Goal: Information Seeking & Learning: Learn about a topic

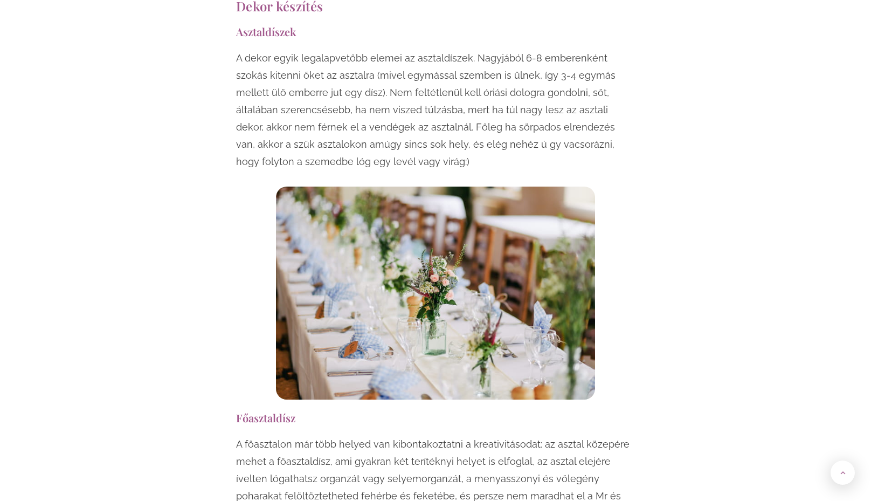
scroll to position [863, 0]
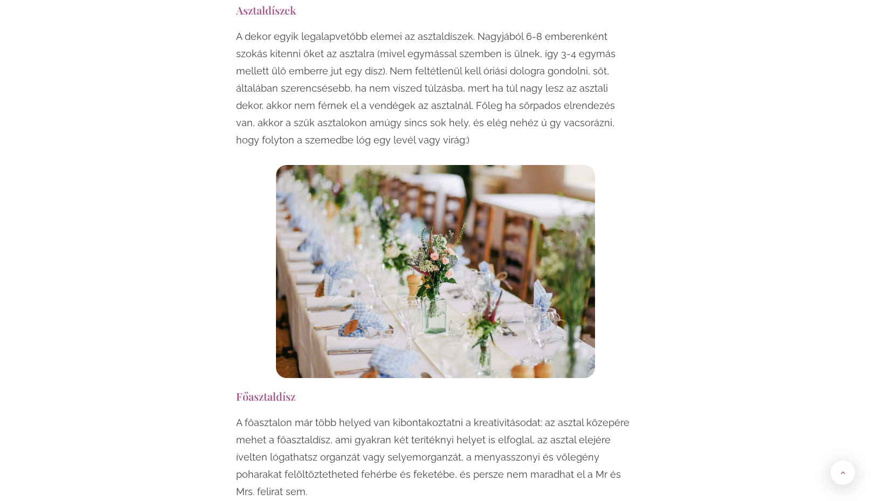
click at [557, 43] on p "A dekor egyik legalapvetőbb elemei az asztaldíszek. Nagyjából 6-8 emberenként s…" at bounding box center [435, 88] width 399 height 121
drag, startPoint x: 504, startPoint y: 17, endPoint x: 619, endPoint y: 16, distance: 114.9
click at [619, 28] on p "A dekor egyik legalapvetőbb elemei az asztaldíszek. Nagyjából 6-8 emberenként s…" at bounding box center [435, 88] width 399 height 121
click at [459, 51] on p "A dekor egyik legalapvetőbb elemei az asztaldíszek. Nagyjából 6-8 emberenként s…" at bounding box center [435, 88] width 399 height 121
drag, startPoint x: 348, startPoint y: 50, endPoint x: 558, endPoint y: 51, distance: 209.8
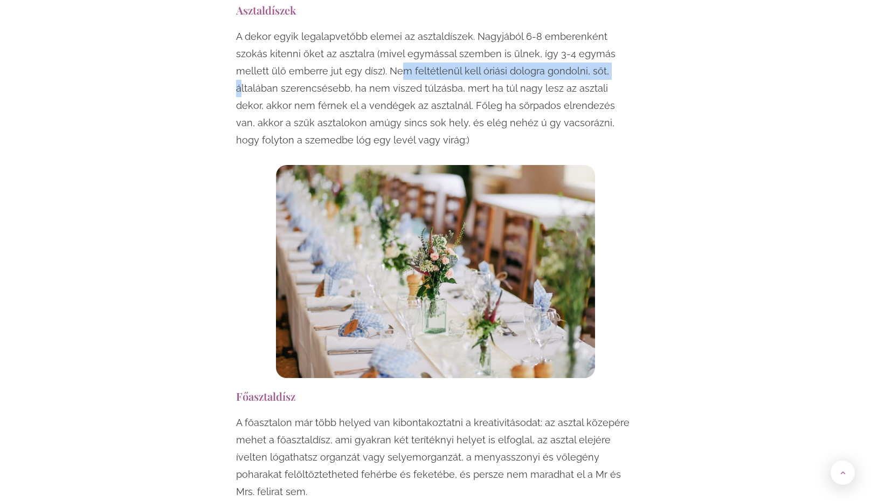
click at [558, 51] on p "A dekor egyik legalapvetőbb elemei az asztaldíszek. Nagyjából 6-8 emberenként s…" at bounding box center [435, 88] width 399 height 121
drag, startPoint x: 516, startPoint y: 104, endPoint x: 451, endPoint y: 102, distance: 64.7
click at [515, 104] on p "A dekor egyik legalapvetőbb elemei az asztaldíszek. Nagyjából 6-8 emberenként s…" at bounding box center [435, 88] width 399 height 121
click at [360, 71] on p "A dekor egyik legalapvetőbb elemei az asztaldíszek. Nagyjából 6-8 emberenként s…" at bounding box center [435, 88] width 399 height 121
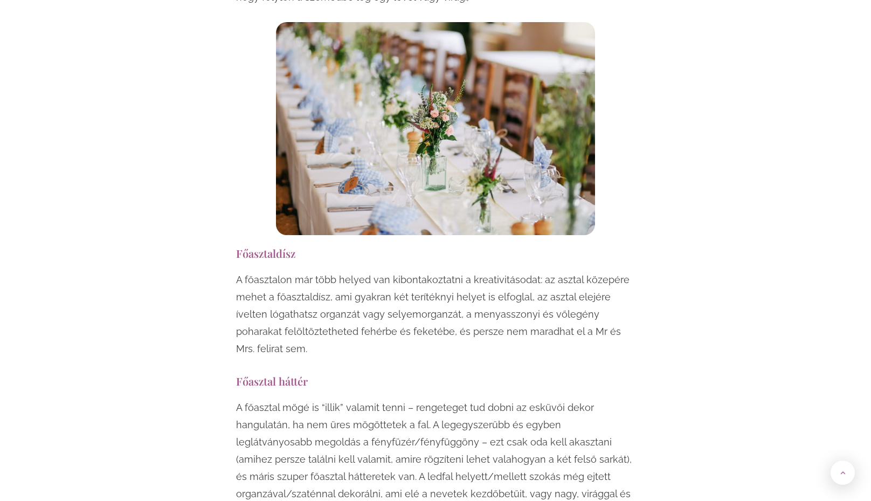
scroll to position [1025, 0]
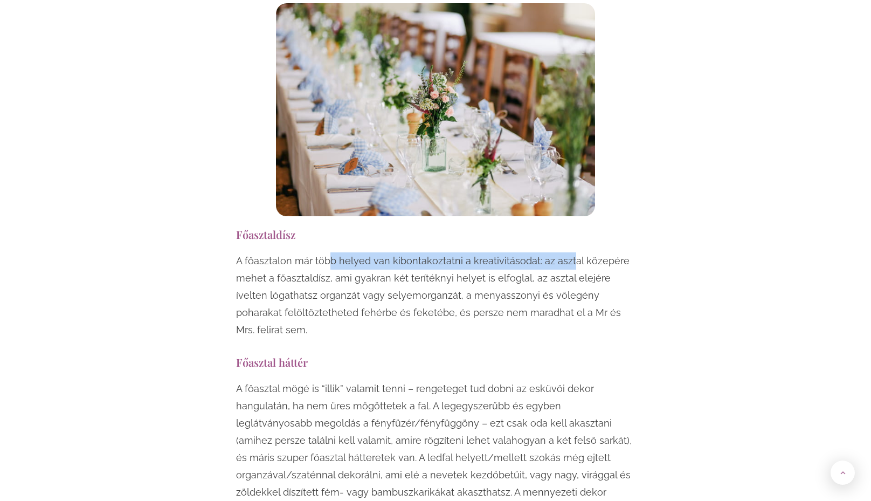
drag, startPoint x: 336, startPoint y: 246, endPoint x: 568, endPoint y: 251, distance: 231.9
click at [568, 252] on p "A főasztalon már több helyed van kibontakoztatni a kreativitásodat: az asztal k…" at bounding box center [435, 295] width 399 height 86
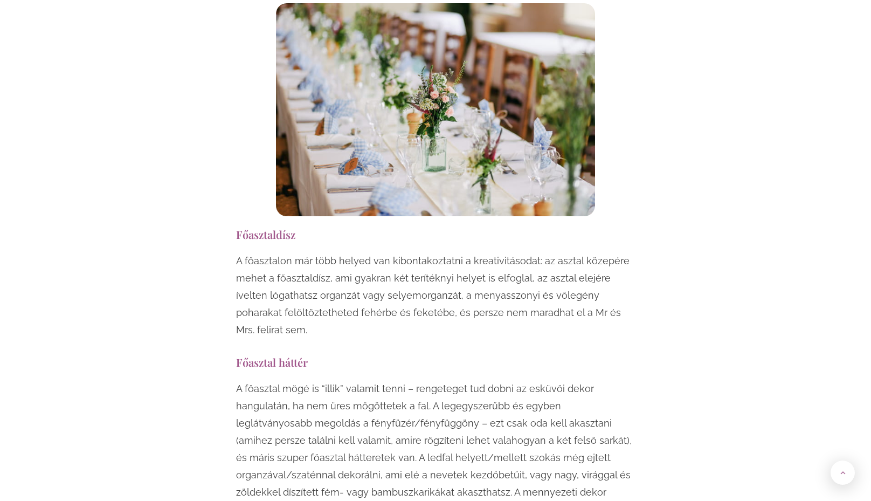
click at [568, 298] on p "A főasztalon már több helyed van kibontakoztatni a kreativitásodat: az asztal k…" at bounding box center [435, 295] width 399 height 86
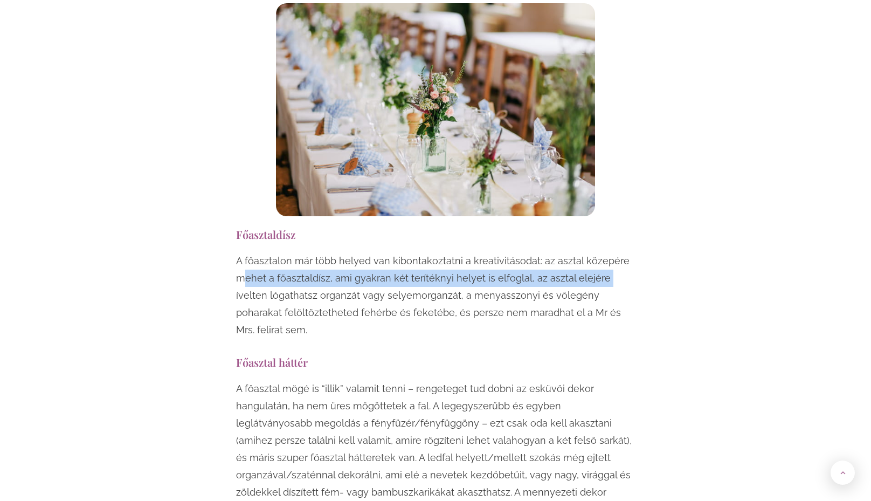
drag, startPoint x: 246, startPoint y: 261, endPoint x: 602, endPoint y: 260, distance: 355.9
click at [602, 260] on p "A főasztalon már több helyed van kibontakoztatni a kreativitásodat: az asztal k…" at bounding box center [435, 295] width 399 height 86
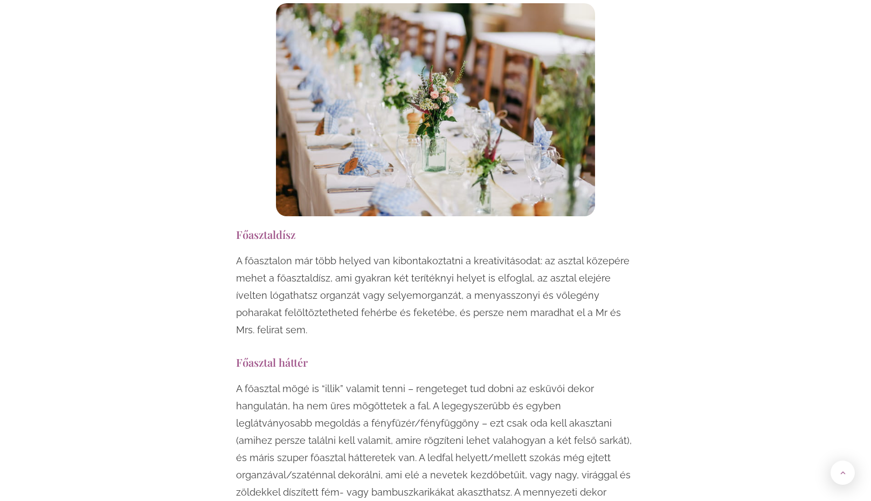
click at [528, 279] on p "A főasztalon már több helyed van kibontakoztatni a kreativitásodat: az asztal k…" at bounding box center [435, 295] width 399 height 86
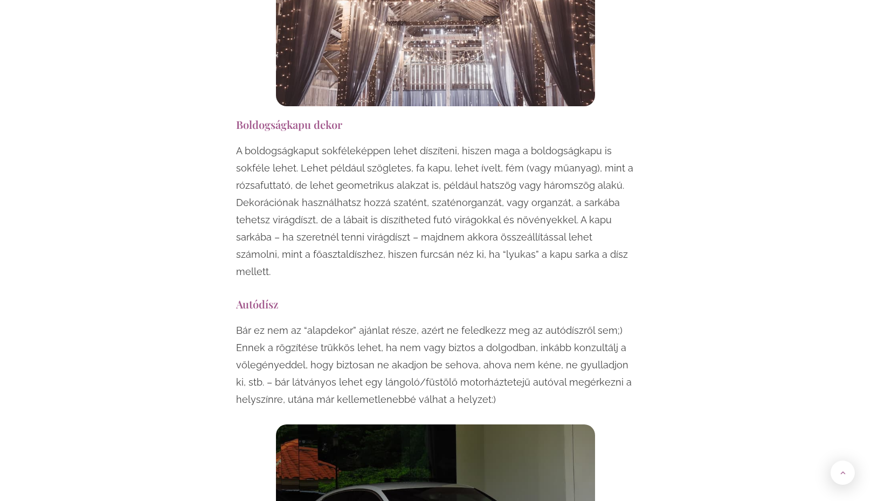
scroll to position [2103, 0]
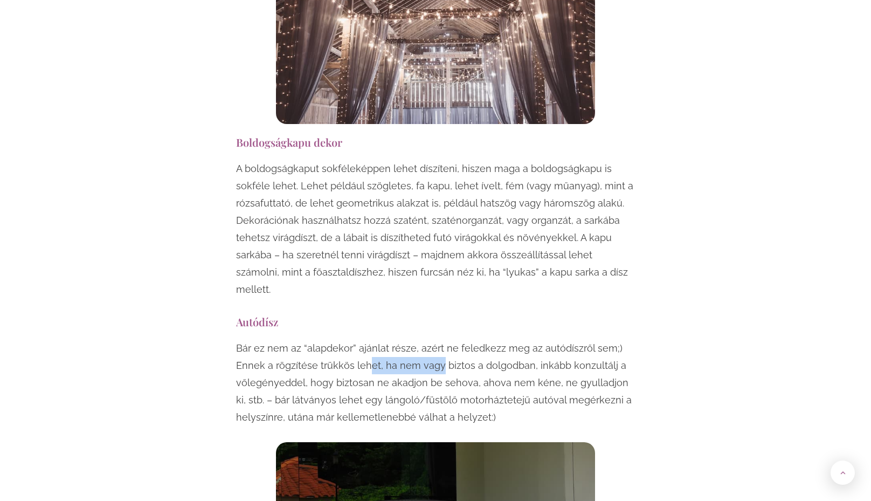
drag, startPoint x: 386, startPoint y: 296, endPoint x: 436, endPoint y: 297, distance: 50.7
click at [436, 340] on p "Bár ez nem az “alapdekor” ajánlat része, azért ne feledkezz meg az autódíszről …" at bounding box center [435, 383] width 399 height 86
click at [480, 340] on p "Bár ez nem az “alapdekor” ajánlat része, azért ne feledkezz meg az autódíszről …" at bounding box center [435, 383] width 399 height 86
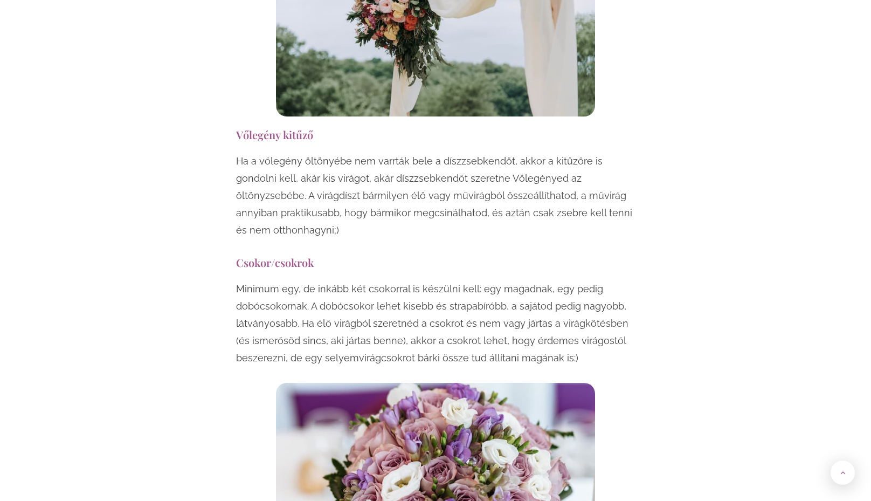
scroll to position [3074, 0]
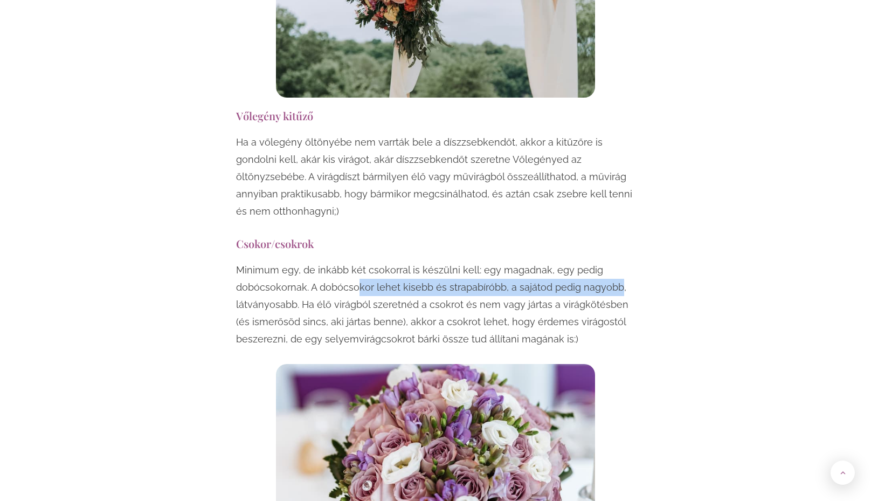
drag, startPoint x: 355, startPoint y: 201, endPoint x: 615, endPoint y: 198, distance: 259.9
click at [615, 262] on p "Minimum egy, de inkább két csokorral is készülni kell: egy magadnak, egy pedig …" at bounding box center [435, 305] width 399 height 86
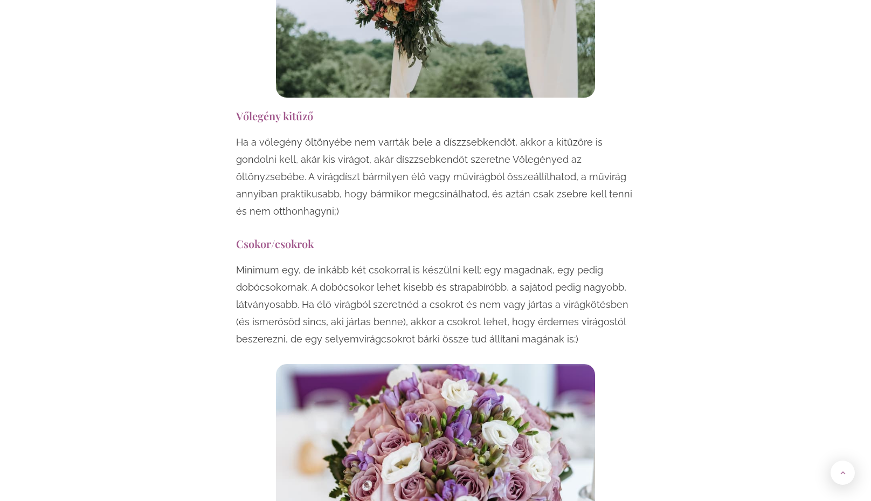
click at [530, 262] on p "Minimum egy, de inkább két csokorral is készülni kell: egy magadnak, egy pedig …" at bounding box center [435, 305] width 399 height 86
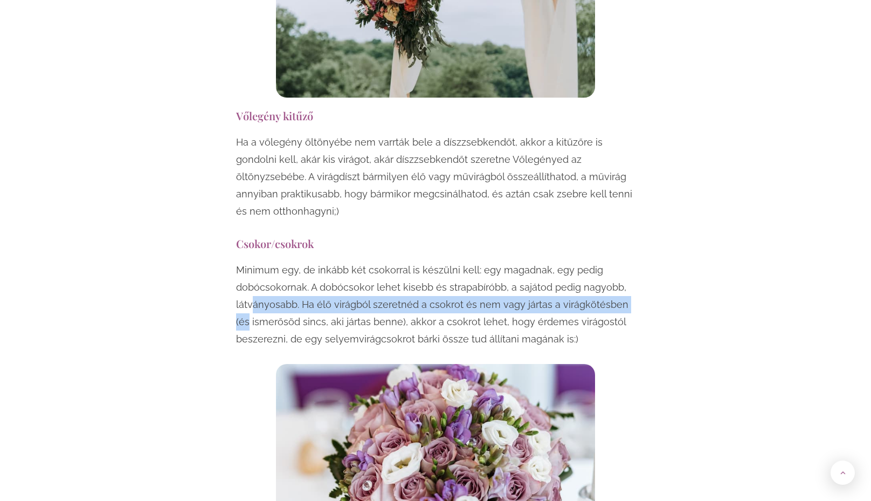
drag, startPoint x: 255, startPoint y: 220, endPoint x: 638, endPoint y: 218, distance: 383.4
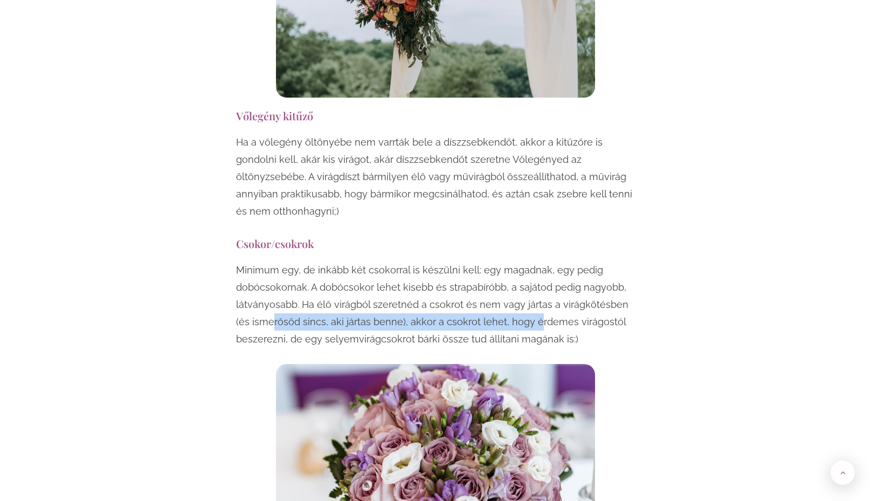
drag, startPoint x: 259, startPoint y: 237, endPoint x: 528, endPoint y: 239, distance: 269.1
click at [520, 262] on p "Minimum egy, de inkább két csokorral is készülni kell: egy magadnak, egy pedig …" at bounding box center [435, 305] width 399 height 86
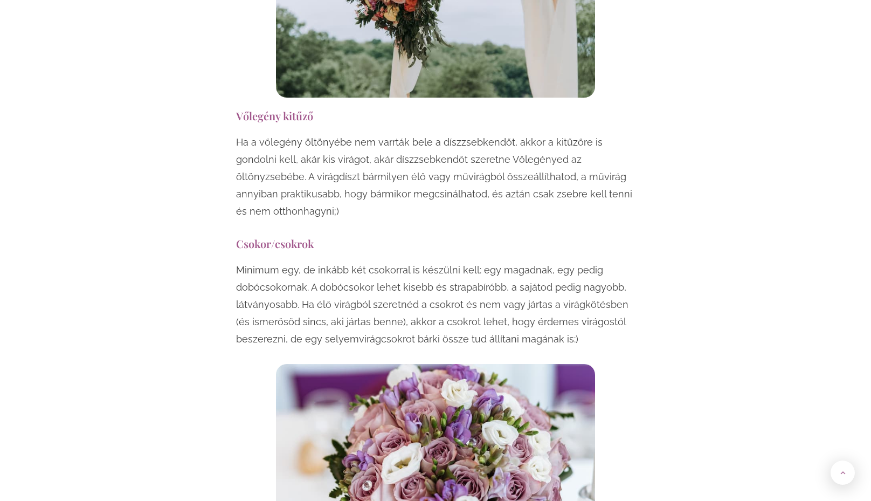
click at [546, 262] on p "Minimum egy, de inkább két csokorral is készülni kell: egy magadnak, egy pedig …" at bounding box center [435, 305] width 399 height 86
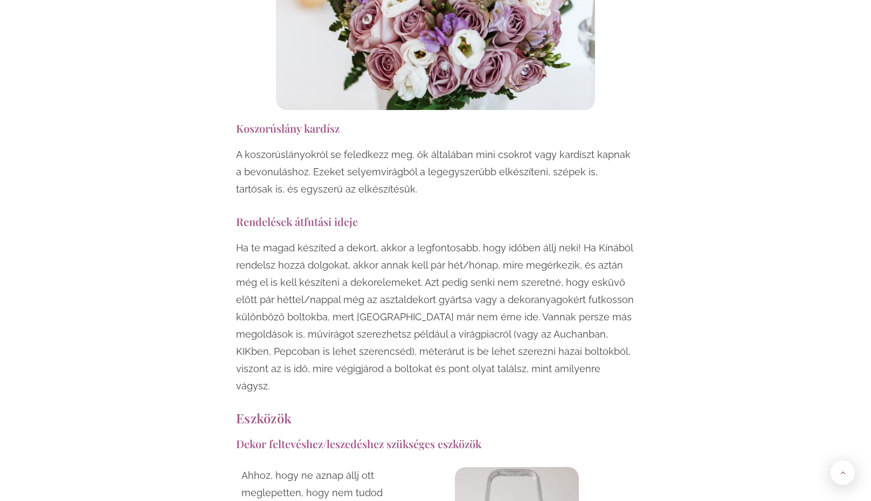
scroll to position [3559, 0]
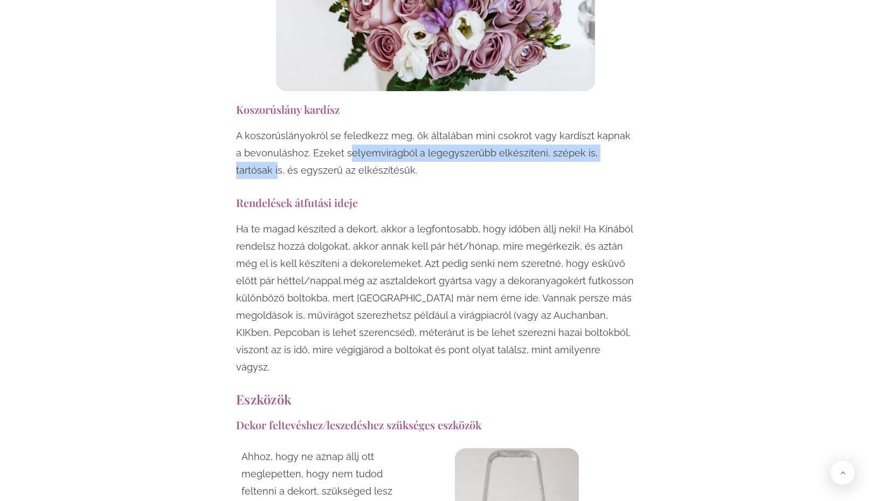
drag, startPoint x: 341, startPoint y: 65, endPoint x: 623, endPoint y: 67, distance: 282.6
click at [623, 127] on p "A koszorúslányokról se feledkezz meg, ők általában mini csokrot vagy kardíszt k…" at bounding box center [435, 153] width 399 height 52
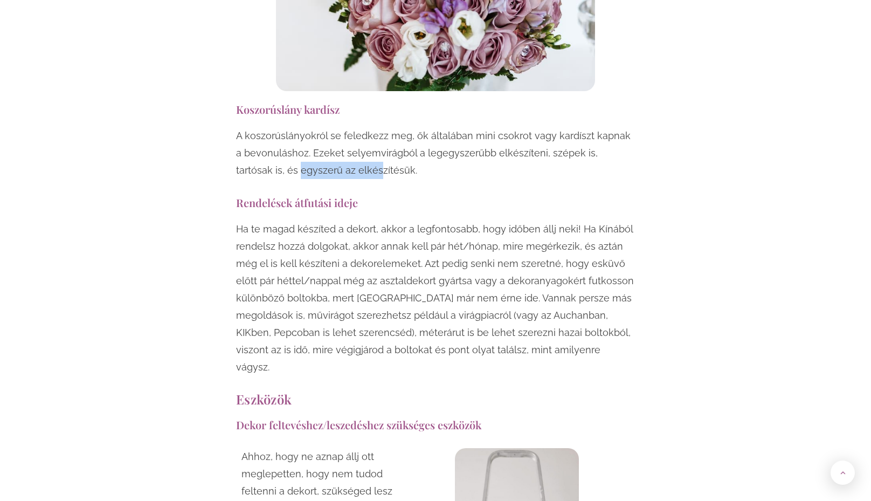
drag, startPoint x: 260, startPoint y: 87, endPoint x: 334, endPoint y: 87, distance: 73.9
click at [334, 127] on p "A koszorúslányokról se feledkezz meg, ők általában mini csokrot vagy kardíszt k…" at bounding box center [435, 153] width 399 height 52
click at [362, 127] on p "A koszorúslányokról se feledkezz meg, ők általában mini csokrot vagy kardíszt k…" at bounding box center [435, 153] width 399 height 52
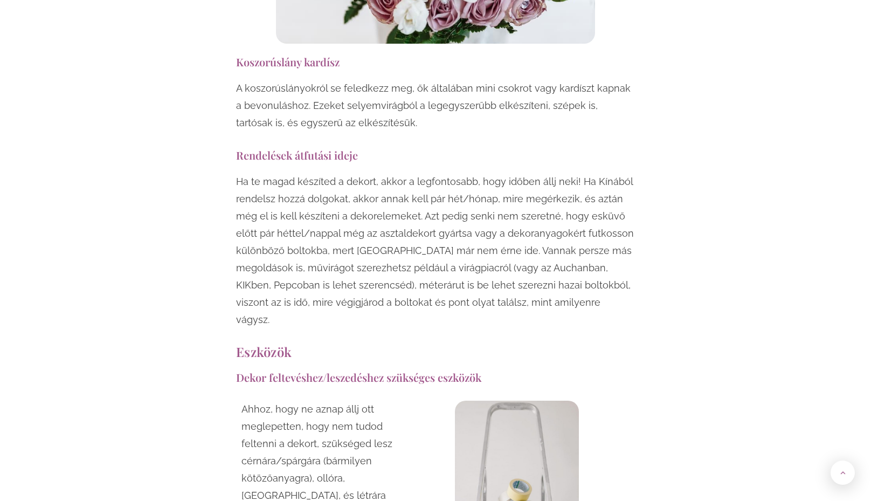
scroll to position [3613, 0]
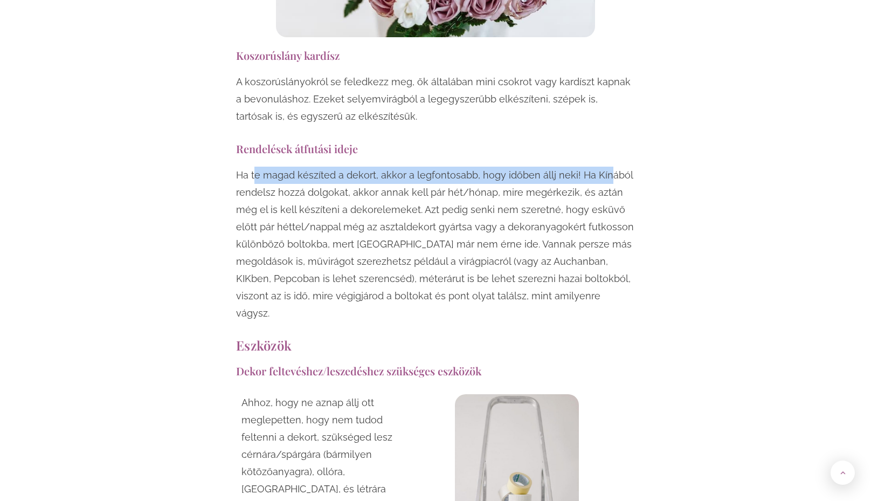
drag, startPoint x: 255, startPoint y: 85, endPoint x: 605, endPoint y: 86, distance: 349.4
click at [605, 167] on p "Ha te magad készíted a dekort, akkor a legfontosabb, hogy időben állj neki! Ha …" at bounding box center [435, 244] width 399 height 155
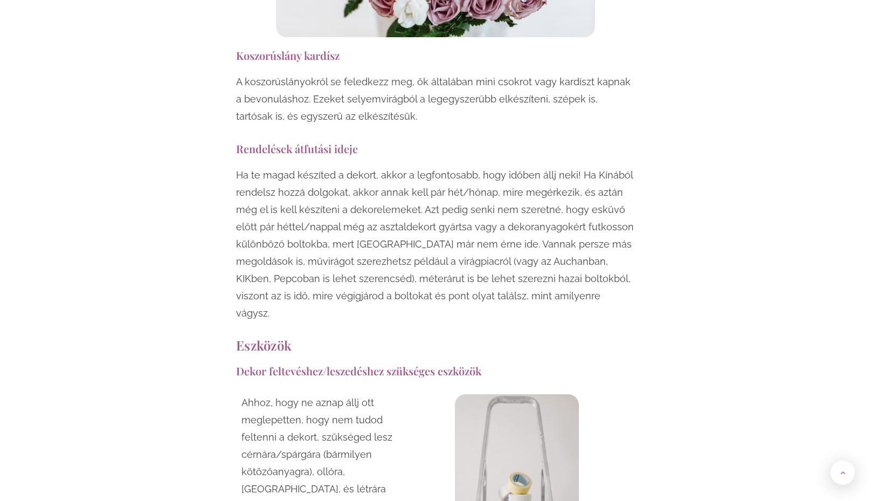
click at [389, 167] on p "Ha te magad készíted a dekort, akkor a legfontosabb, hogy időben állj neki! Ha …" at bounding box center [435, 244] width 399 height 155
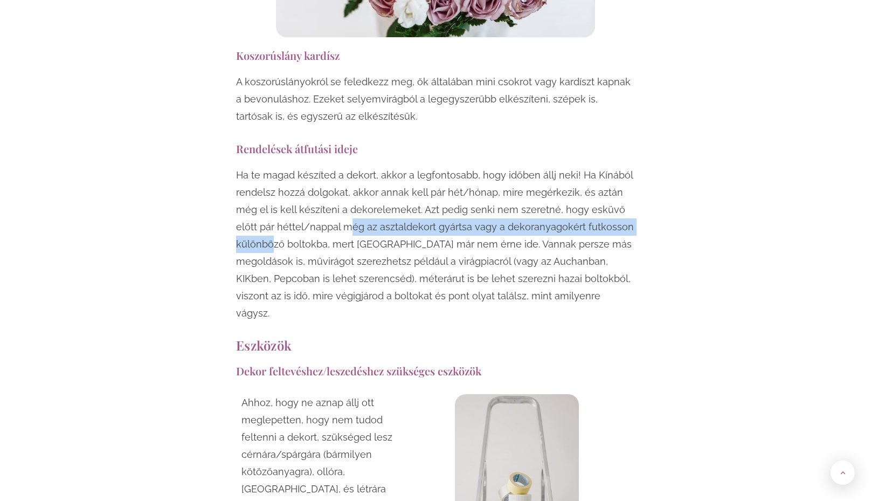
drag, startPoint x: 312, startPoint y: 139, endPoint x: 627, endPoint y: 139, distance: 314.9
click at [625, 167] on p "Ha te magad készíted a dekort, akkor a legfontosabb, hogy időben állj neki! Ha …" at bounding box center [435, 244] width 399 height 155
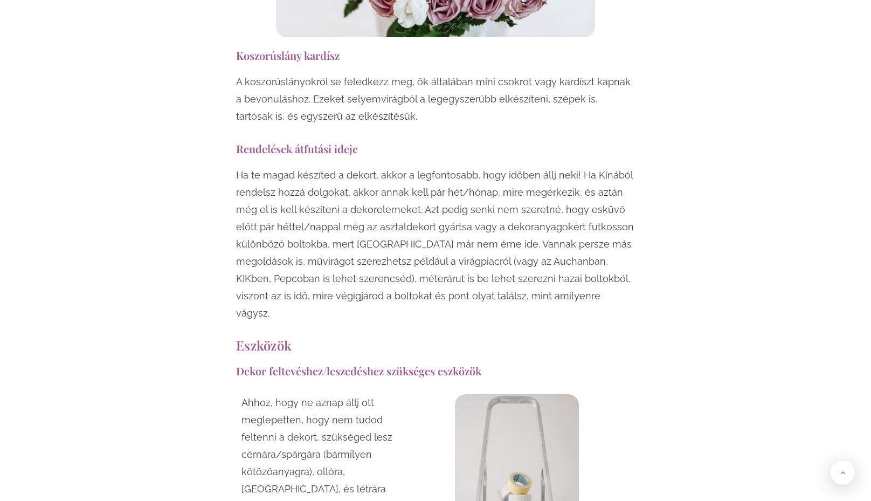
click at [349, 176] on p "Ha te magad készíted a dekort, akkor a legfontosabb, hogy időben állj neki! Ha …" at bounding box center [435, 244] width 399 height 155
click at [306, 167] on p "Ha te magad készíted a dekort, akkor a legfontosabb, hogy időben állj neki! Ha …" at bounding box center [435, 244] width 399 height 155
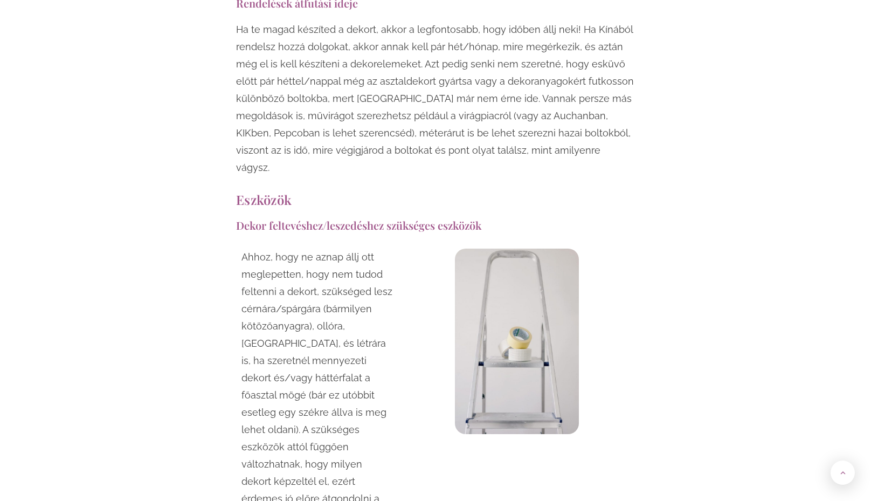
scroll to position [3775, 0]
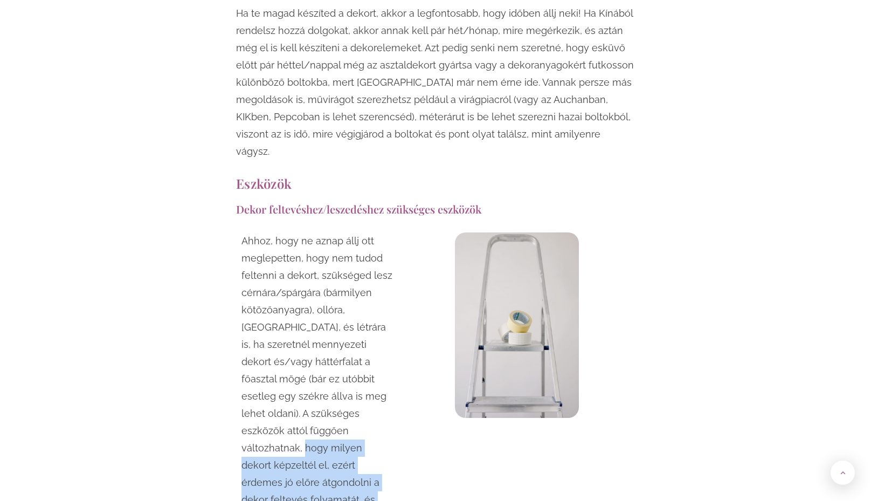
drag, startPoint x: 259, startPoint y: 347, endPoint x: 405, endPoint y: 349, distance: 145.6
click at [405, 349] on div "Ahhoz, hogy ne aznap állj ott meglepetten, hogy nem tudod feltenni a dekort, sz…" at bounding box center [435, 399] width 399 height 344
click at [279, 402] on p "Ahhoz, hogy ne aznap állj ott meglepetten, hogy nem tudod feltenni a dekort, sz…" at bounding box center [318, 396] width 152 height 328
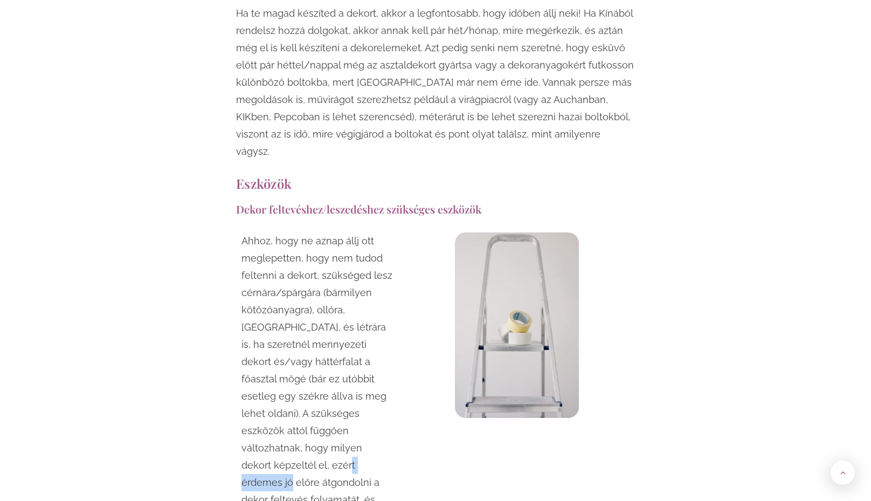
drag, startPoint x: 280, startPoint y: 362, endPoint x: 329, endPoint y: 362, distance: 49.1
click at [329, 362] on p "Ahhoz, hogy ne aznap állj ott meglepetten, hogy nem tudod feltenni a dekort, sz…" at bounding box center [318, 396] width 152 height 328
drag, startPoint x: 253, startPoint y: 384, endPoint x: 312, endPoint y: 386, distance: 58.8
click at [312, 386] on p "Ahhoz, hogy ne aznap állj ott meglepetten, hogy nem tudod feltenni a dekort, sz…" at bounding box center [318, 396] width 152 height 328
drag, startPoint x: 257, startPoint y: 400, endPoint x: 377, endPoint y: 399, distance: 119.7
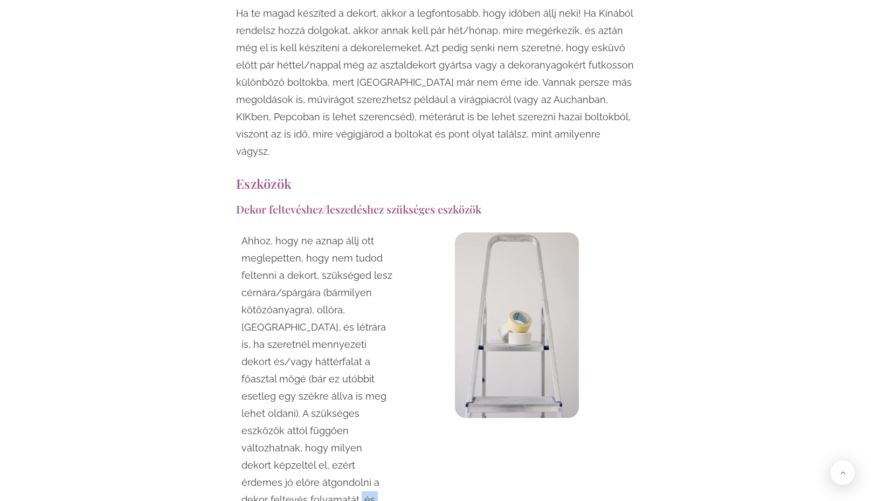
click at [377, 399] on p "Ahhoz, hogy ne aznap állj ott meglepetten, hogy nem tudod feltenni a dekort, sz…" at bounding box center [318, 396] width 152 height 328
drag, startPoint x: 260, startPoint y: 411, endPoint x: 366, endPoint y: 424, distance: 106.5
click at [366, 424] on p "Ahhoz, hogy ne aznap állj ott meglepetten, hogy nem tudod feltenni a dekort, sz…" at bounding box center [318, 396] width 152 height 328
click at [287, 434] on p "Ahhoz, hogy ne aznap állj ott meglepetten, hogy nem tudod feltenni a dekort, sz…" at bounding box center [318, 396] width 152 height 328
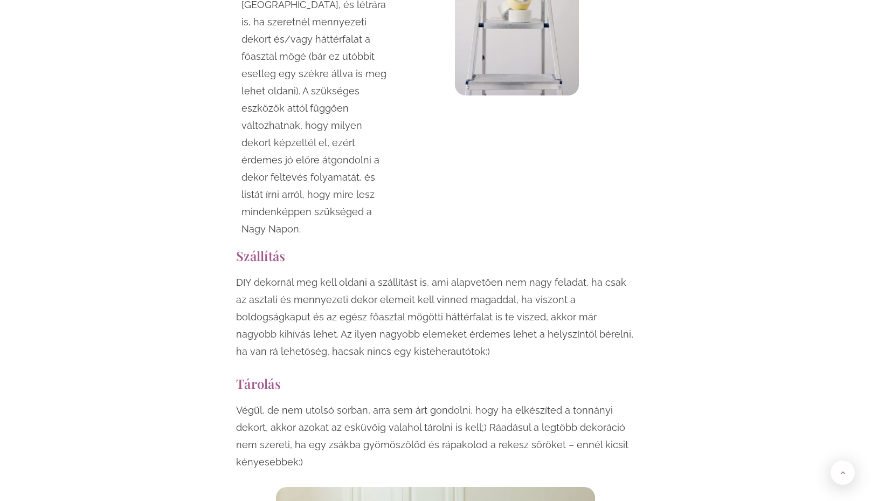
scroll to position [4098, 0]
drag, startPoint x: 517, startPoint y: 177, endPoint x: 623, endPoint y: 177, distance: 105.7
click at [622, 273] on p "DIY dekornál meg kell oldani a szállítást is, ami alapvetően nem nagy feladat, …" at bounding box center [435, 316] width 399 height 86
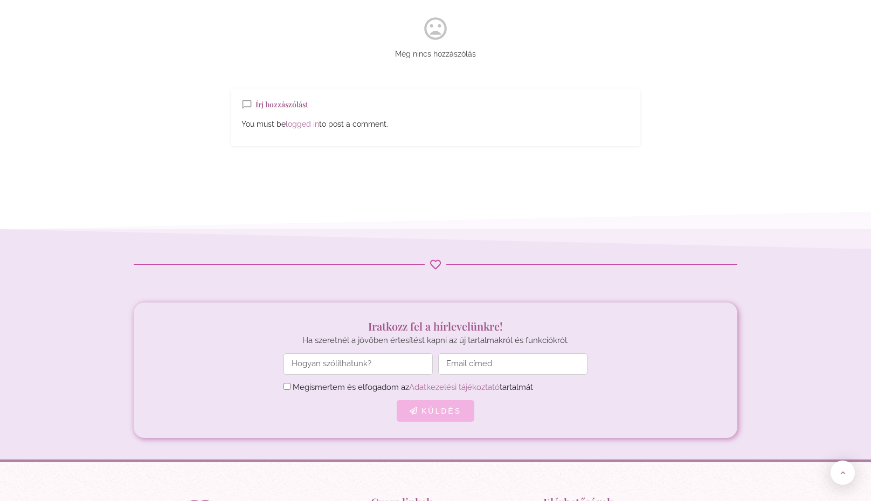
scroll to position [4907, 0]
